Goal: Information Seeking & Learning: Learn about a topic

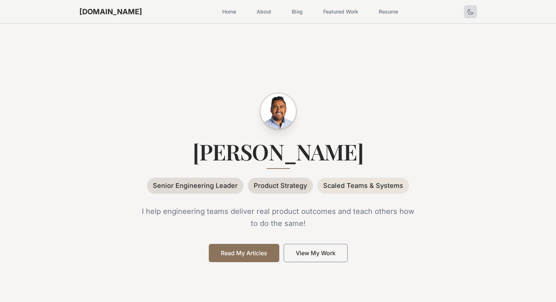
scroll to position [37, 0]
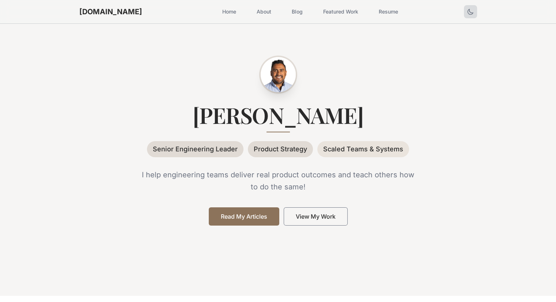
click at [203, 151] on span "Senior Engineering Leader" at bounding box center [195, 149] width 97 height 16
click at [278, 148] on span "Product Strategy" at bounding box center [280, 149] width 65 height 16
click at [263, 216] on link "Read My Articles" at bounding box center [244, 216] width 71 height 18
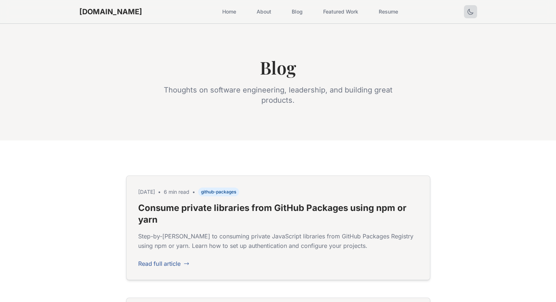
click at [252, 14] on link "About" at bounding box center [263, 11] width 23 height 13
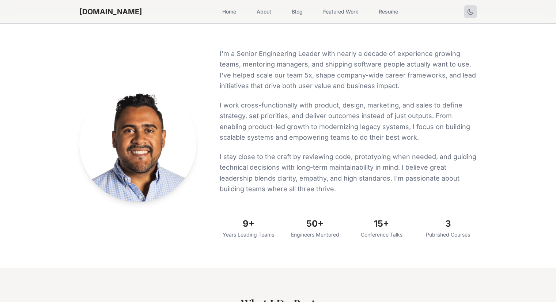
scroll to position [37, 0]
